Goal: Browse casually: Explore the website without a specific task or goal

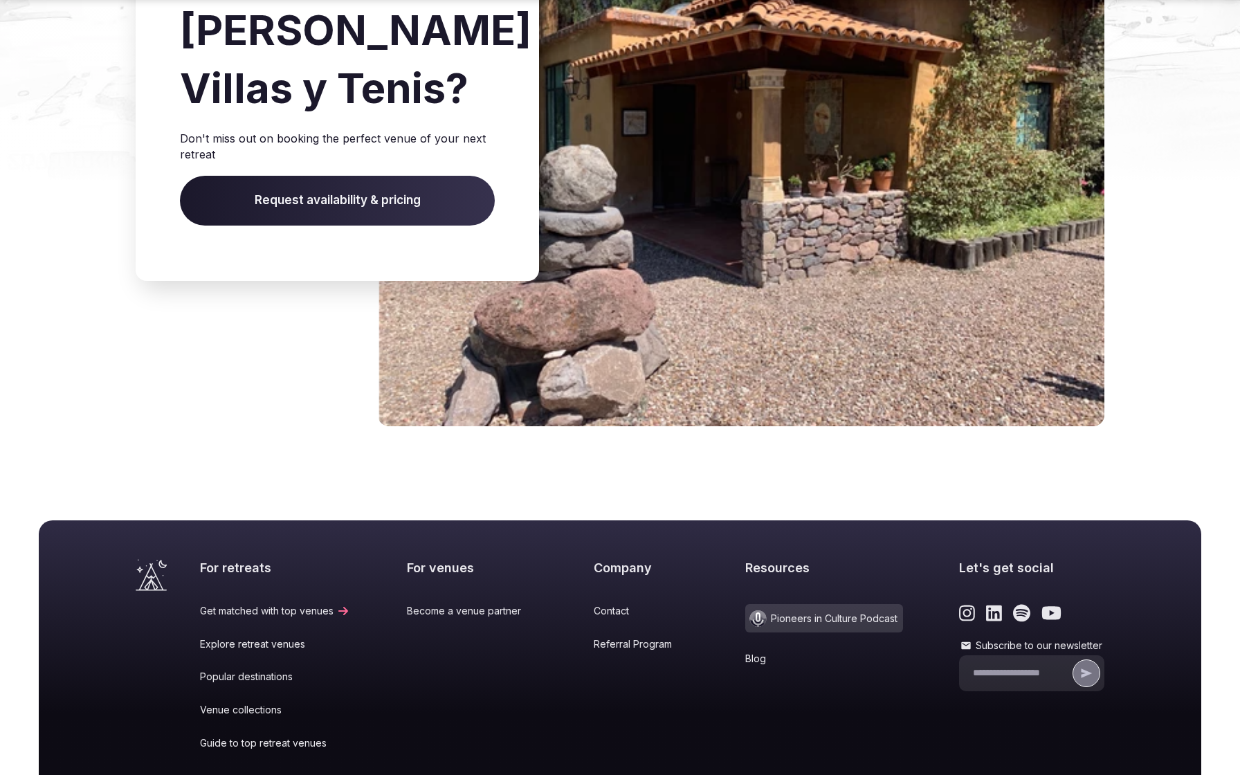
scroll to position [2320, 0]
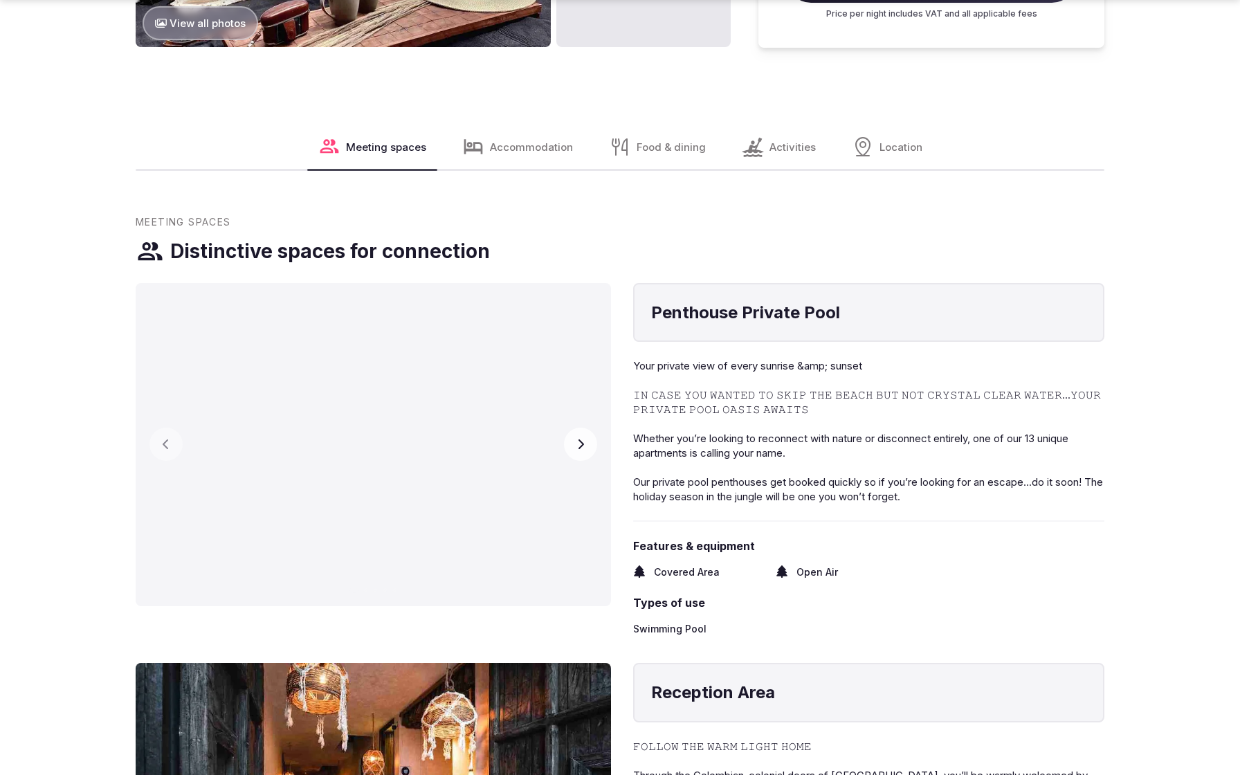
scroll to position [2155, 0]
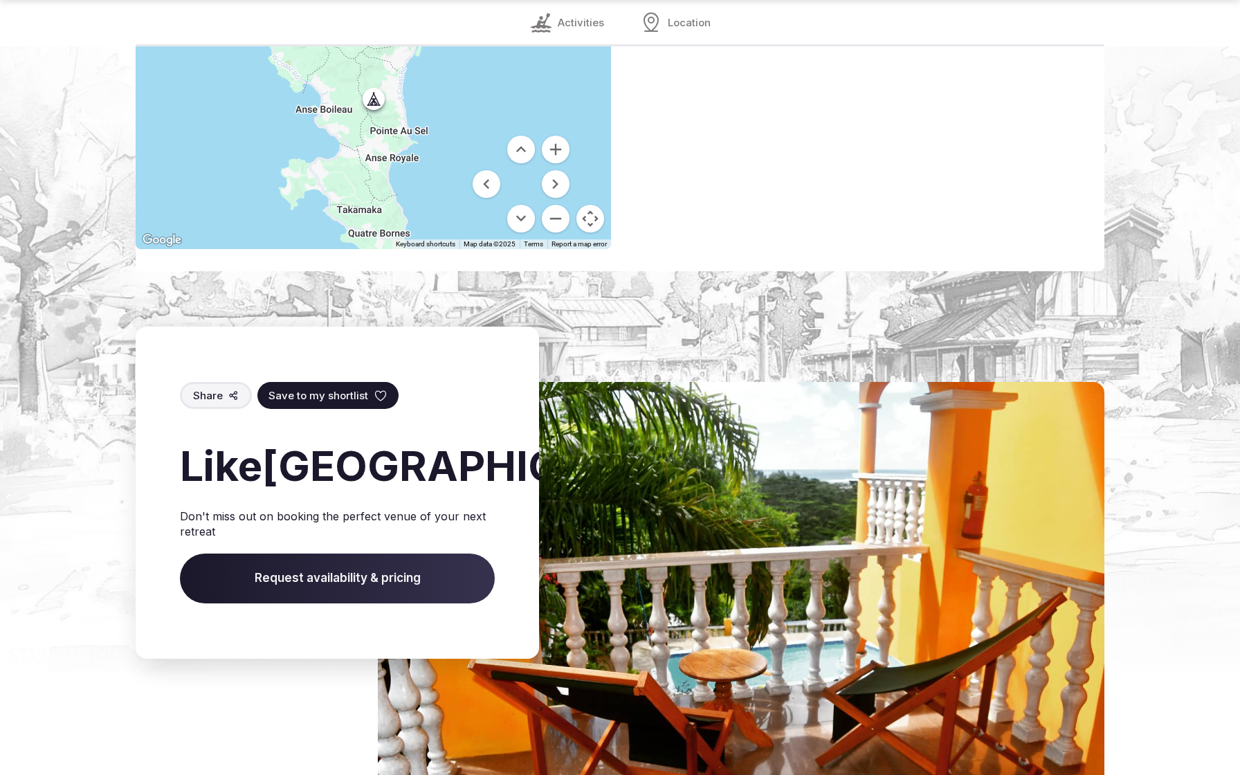
scroll to position [2060, 0]
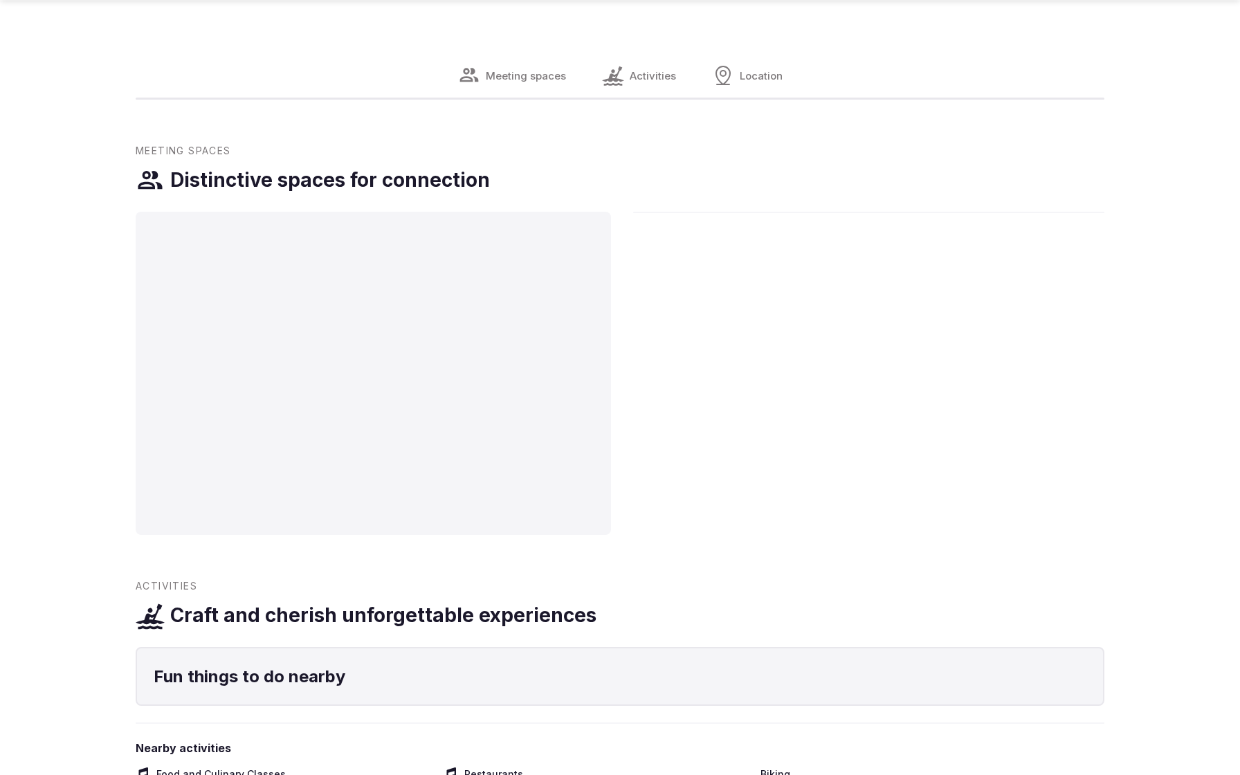
scroll to position [2197, 0]
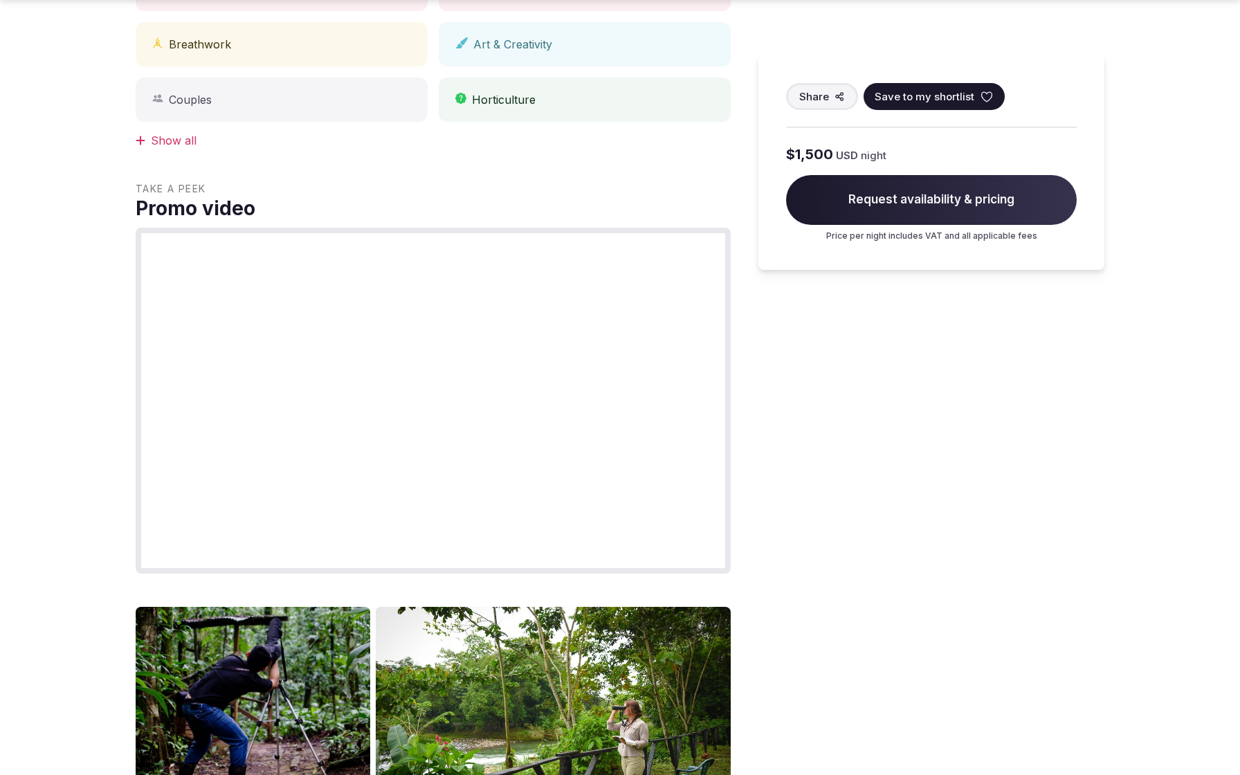
scroll to position [1451, 0]
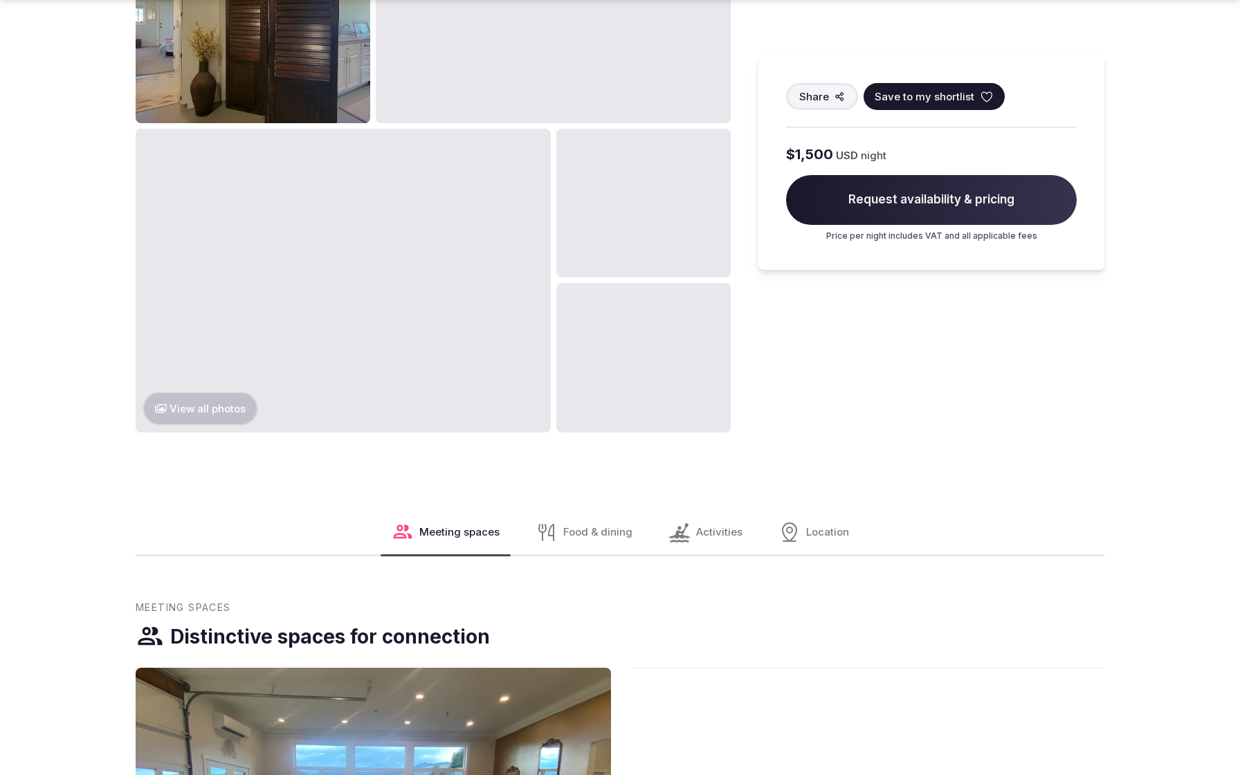
scroll to position [2197, 0]
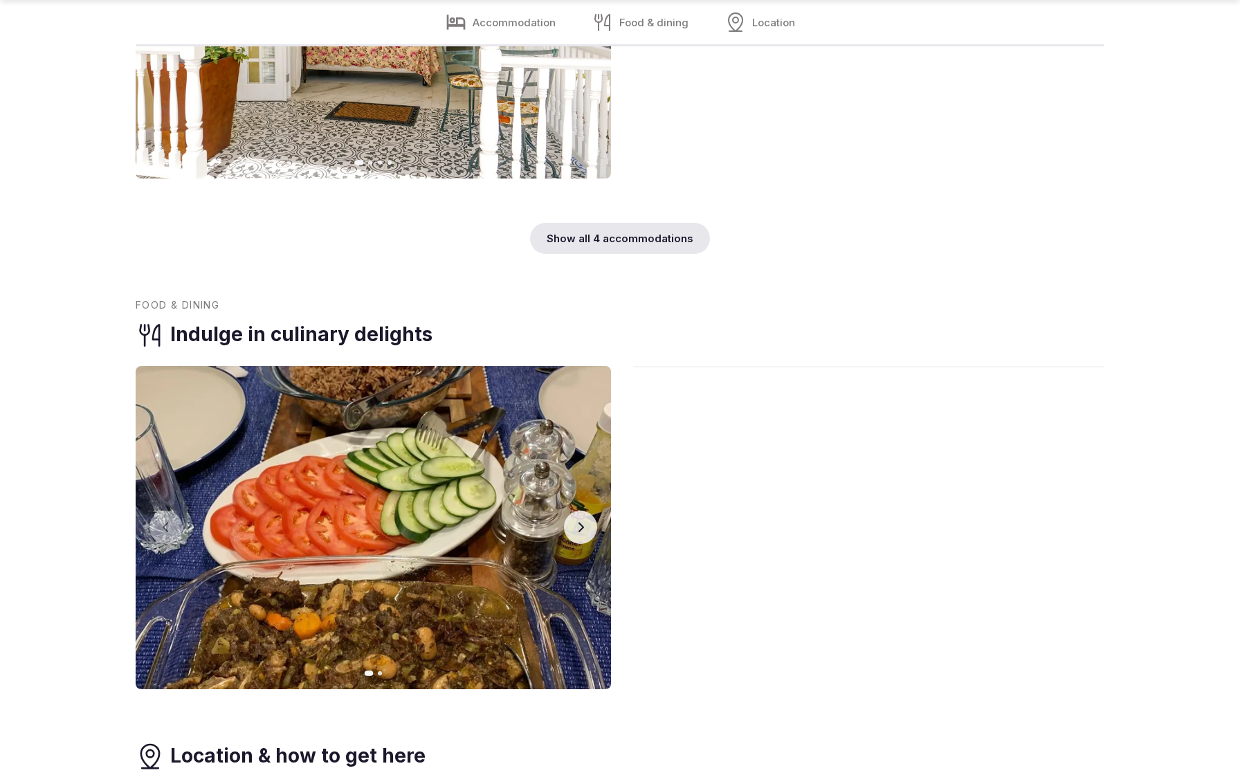
scroll to position [2896, 0]
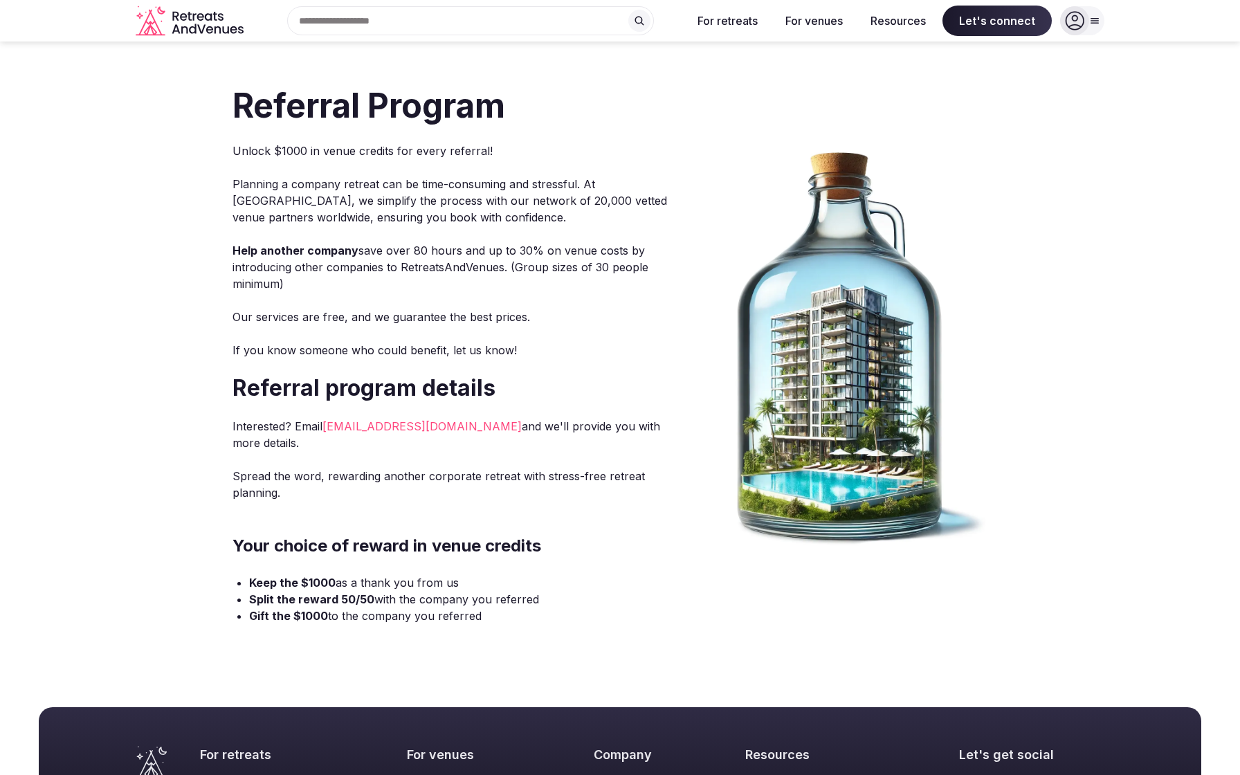
scroll to position [356, 0]
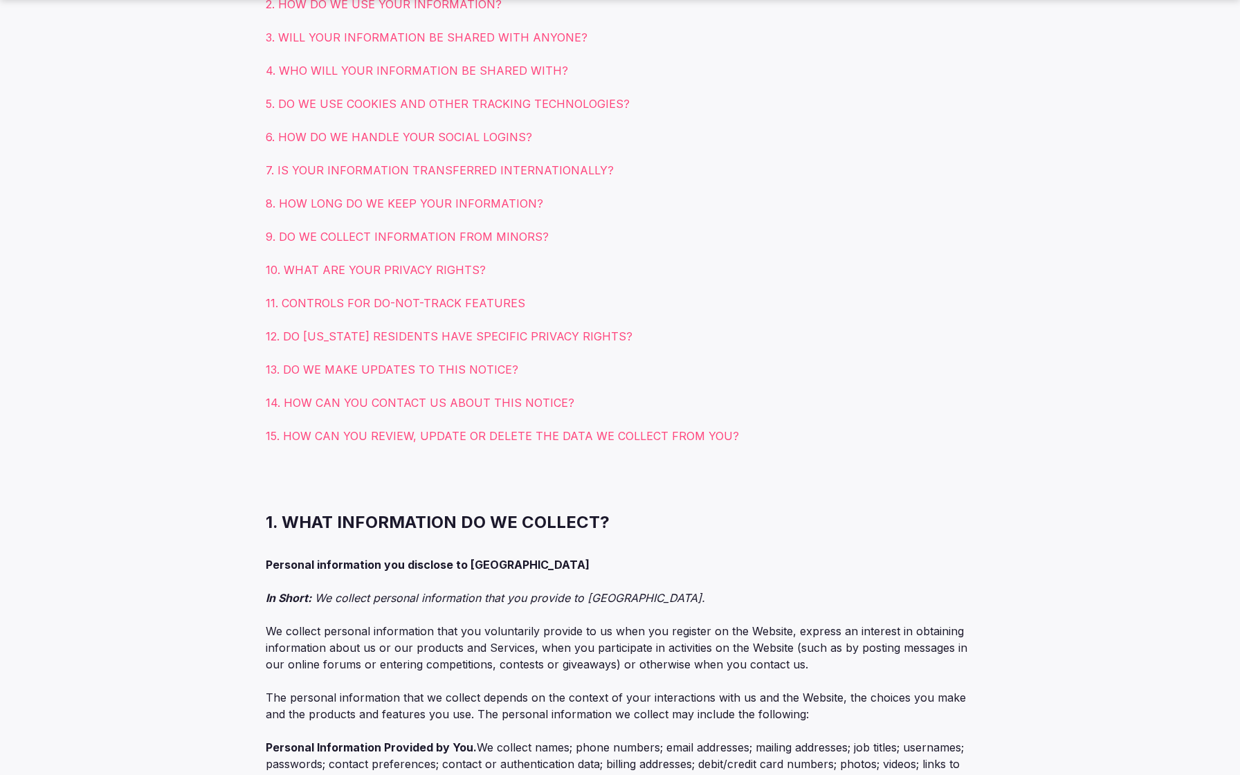
scroll to position [1451, 0]
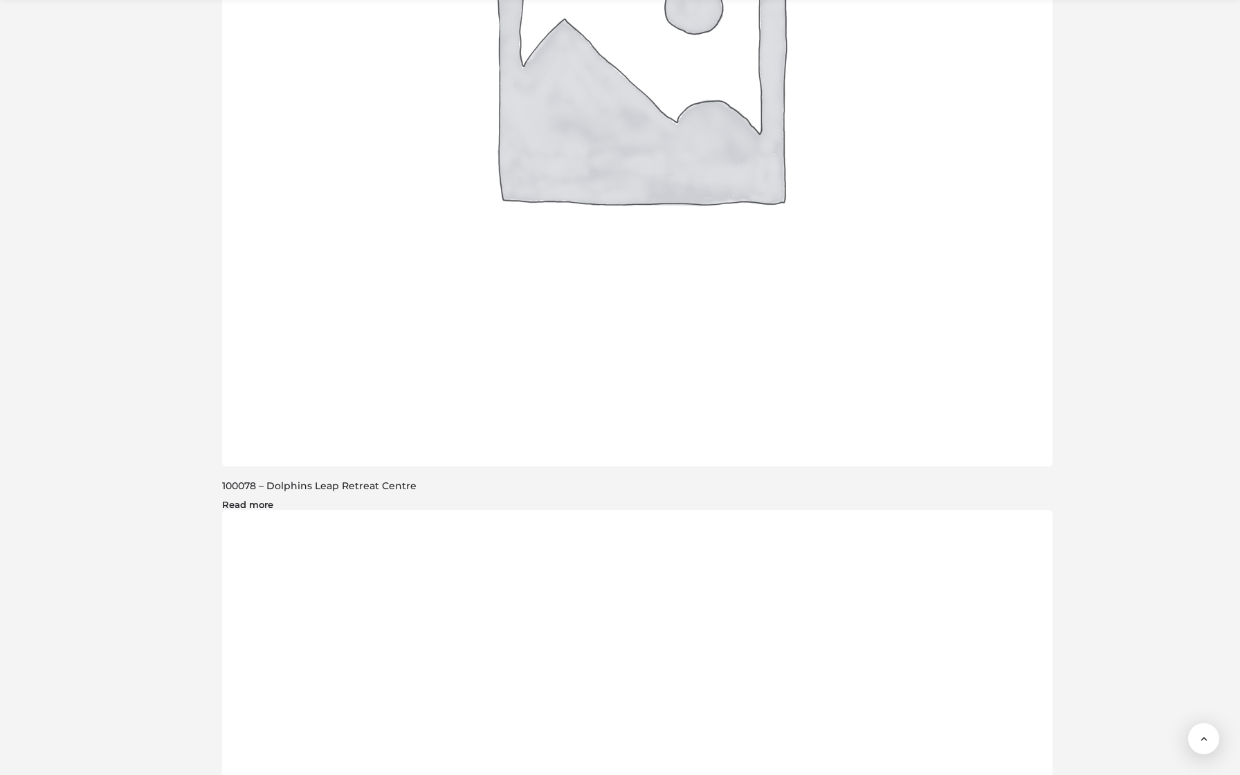
scroll to position [2089, 0]
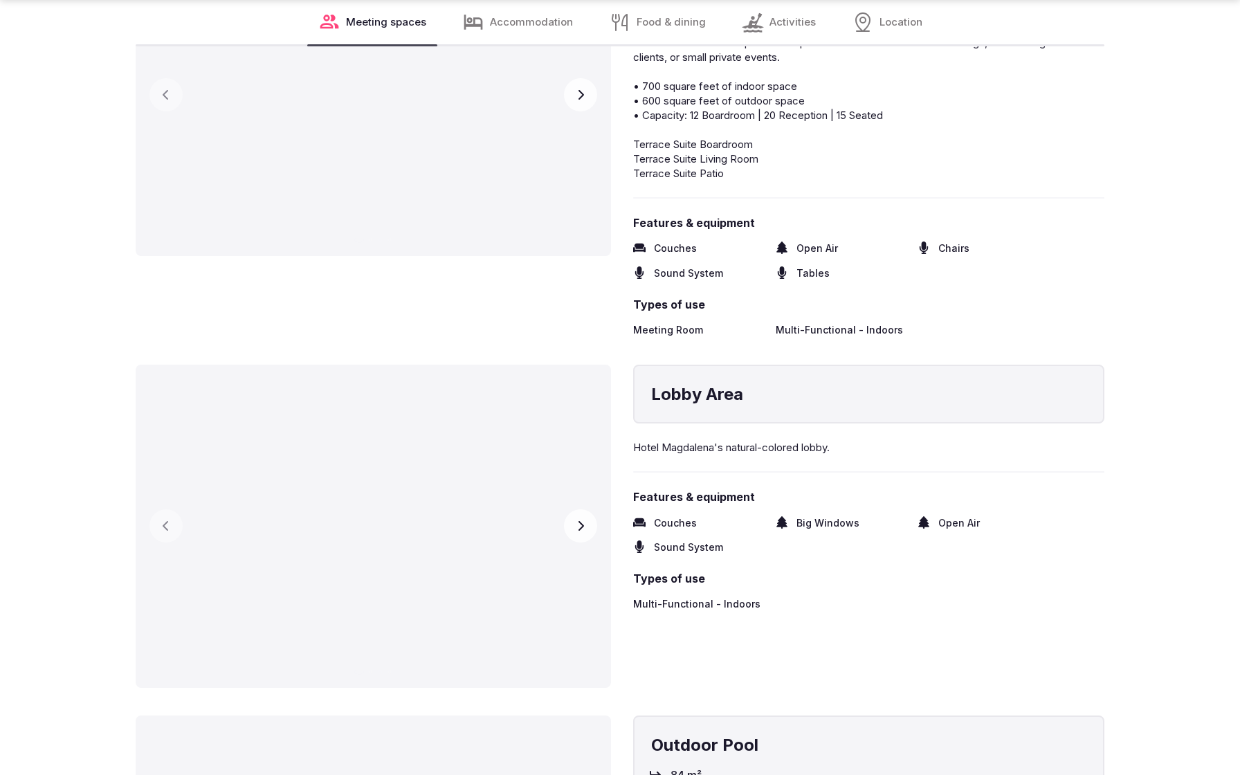
scroll to position [2896, 0]
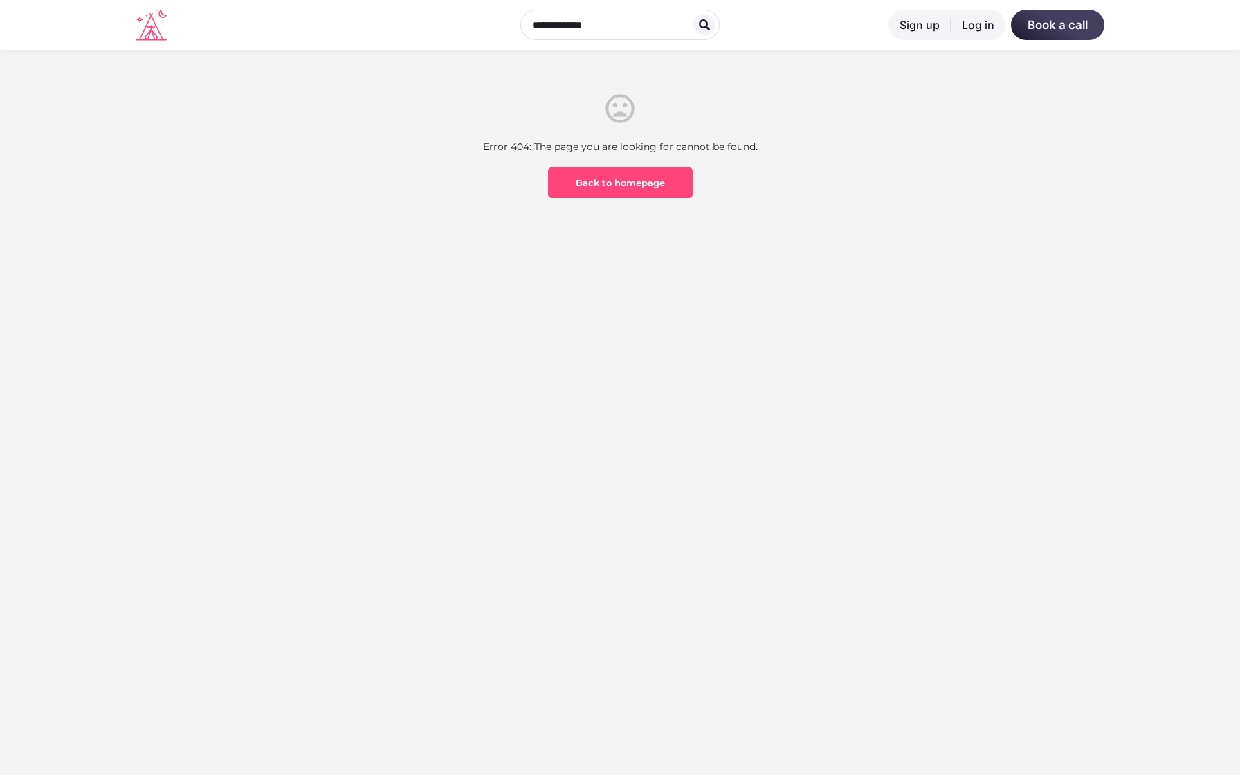
scroll to position [407, 0]
